Goal: Information Seeking & Learning: Check status

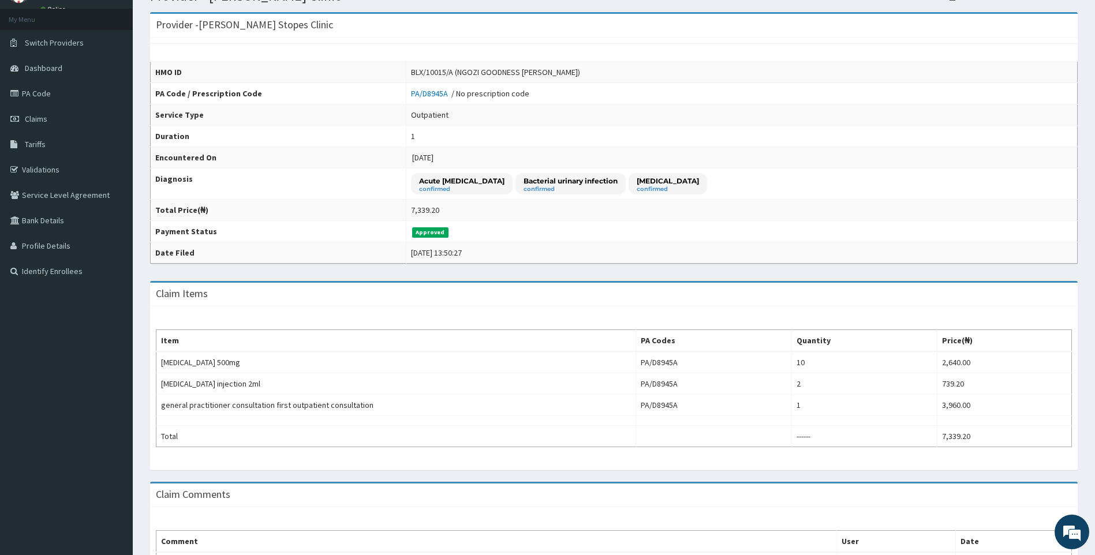
scroll to position [59, 0]
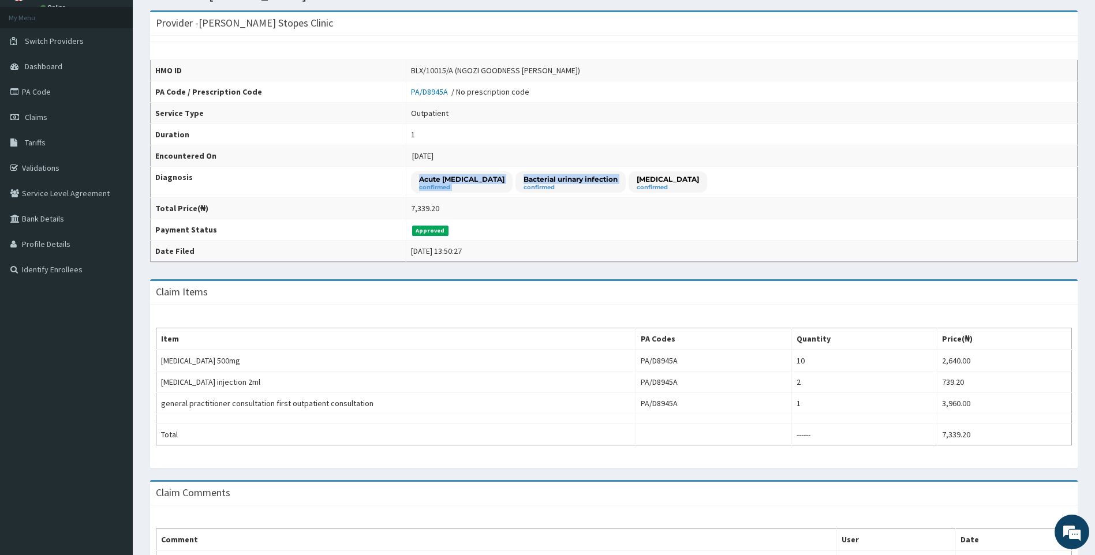
drag, startPoint x: 413, startPoint y: 180, endPoint x: 528, endPoint y: 191, distance: 116.0
click at [528, 191] on div "Acute [MEDICAL_DATA] confirmed Bacterial urinary infection confirmed [MEDICAL_D…" at bounding box center [559, 181] width 296 height 21
drag, startPoint x: 528, startPoint y: 191, endPoint x: 643, endPoint y: 177, distance: 115.2
click at [643, 177] on div "[MEDICAL_DATA] confirmed" at bounding box center [668, 181] width 79 height 21
drag, startPoint x: 650, startPoint y: 181, endPoint x: 678, endPoint y: 181, distance: 28.3
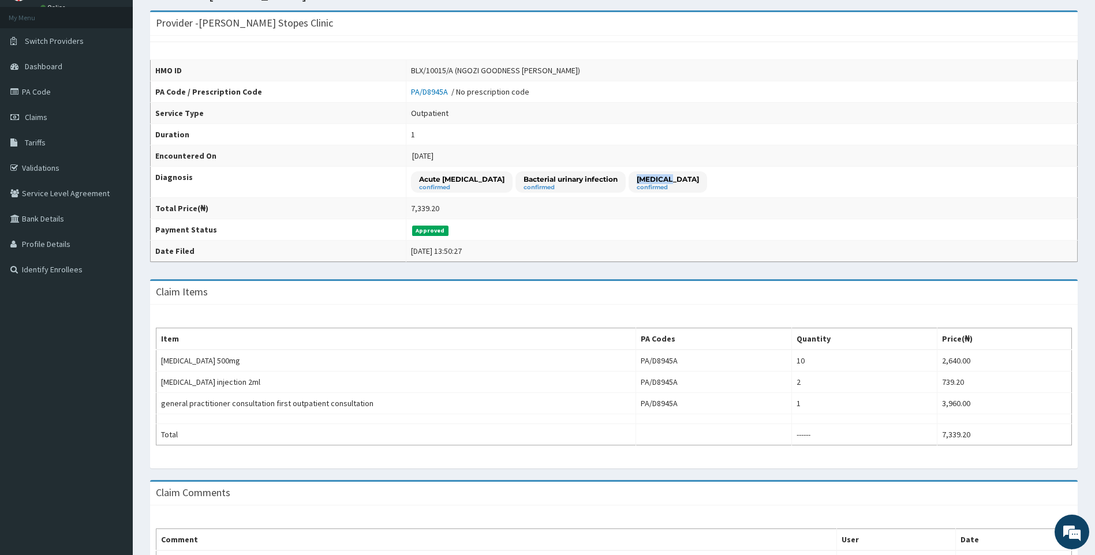
click at [678, 181] on p "[MEDICAL_DATA]" at bounding box center [668, 179] width 62 height 10
drag, startPoint x: 413, startPoint y: 180, endPoint x: 524, endPoint y: 184, distance: 110.9
click at [524, 184] on div "Acute [MEDICAL_DATA] confirmed Bacterial urinary infection confirmed [MEDICAL_D…" at bounding box center [559, 181] width 296 height 21
drag, startPoint x: 525, startPoint y: 184, endPoint x: 655, endPoint y: 181, distance: 130.5
click at [655, 181] on div "Acute [MEDICAL_DATA] confirmed Bacterial urinary infection confirmed [MEDICAL_D…" at bounding box center [559, 181] width 296 height 21
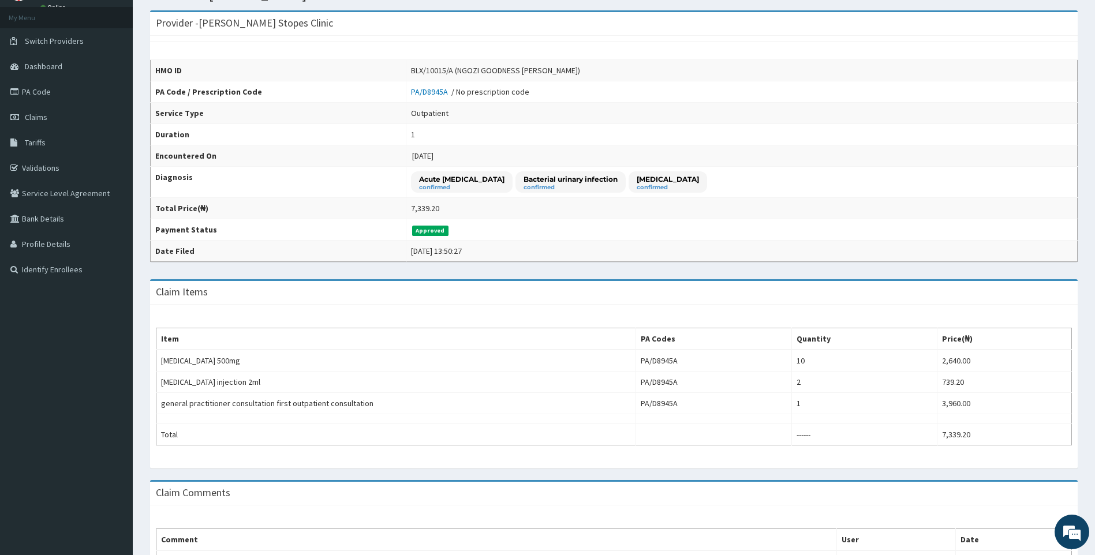
drag, startPoint x: 655, startPoint y: 181, endPoint x: 718, endPoint y: 182, distance: 62.4
click at [718, 182] on td "Acute [MEDICAL_DATA] confirmed Bacterial urinary infection confirmed [MEDICAL_D…" at bounding box center [741, 182] width 671 height 31
